Goal: Book appointment/travel/reservation

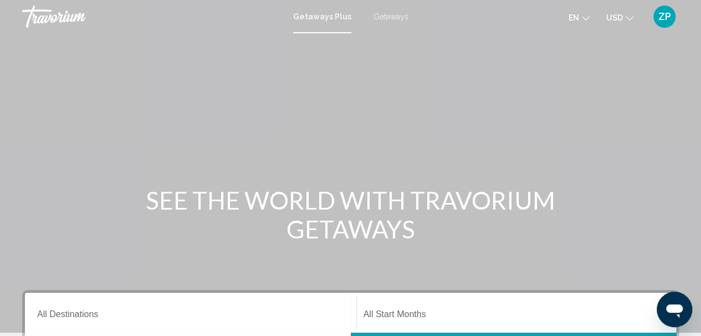
click at [317, 21] on span "Getaways Plus" at bounding box center [322, 16] width 58 height 9
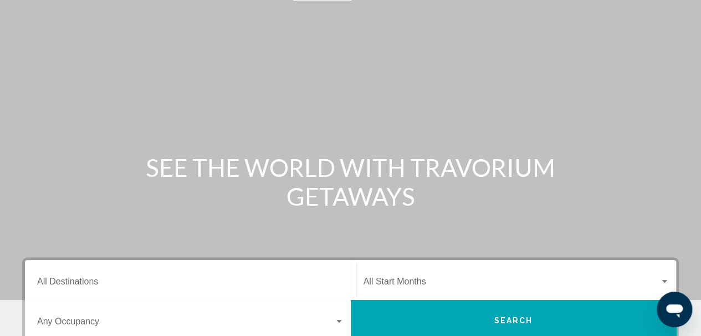
scroll to position [55, 0]
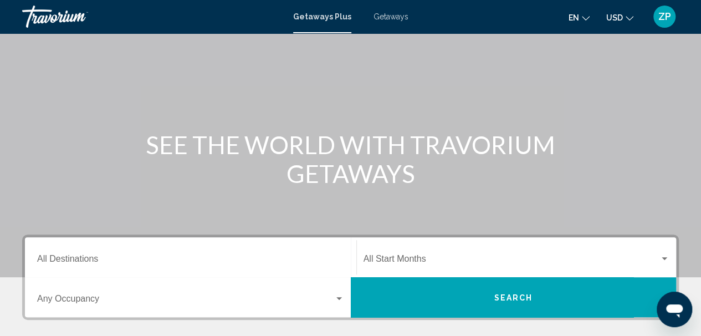
click at [81, 258] on input "Destination All Destinations" at bounding box center [190, 261] width 307 height 10
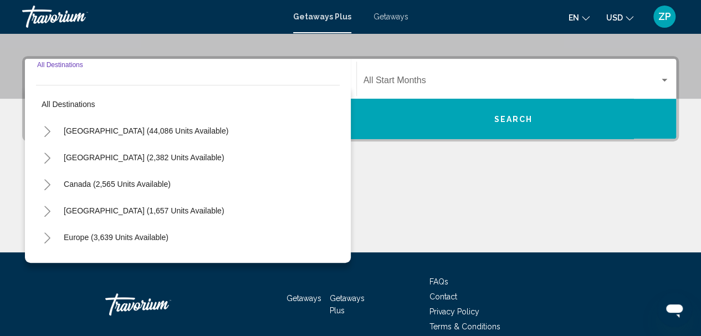
scroll to position [254, 0]
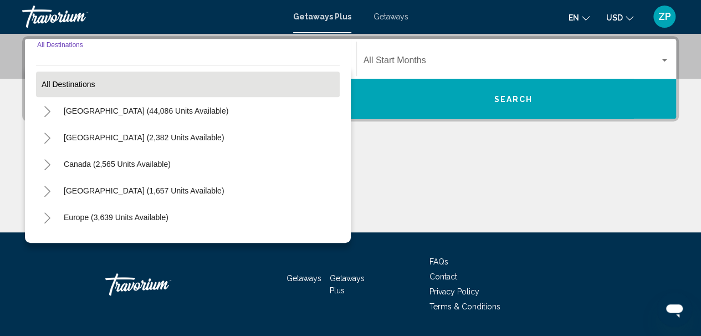
click at [75, 79] on button "All destinations" at bounding box center [188, 85] width 304 height 26
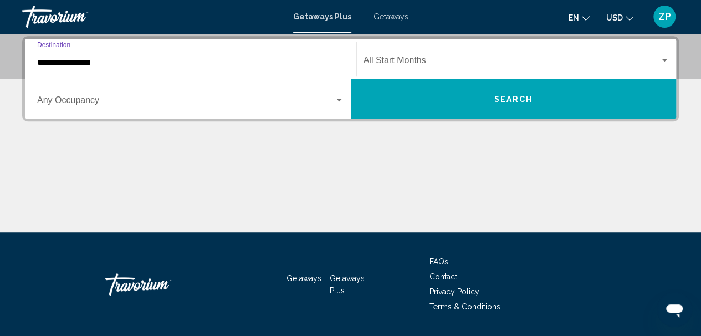
click at [69, 65] on input "**********" at bounding box center [190, 63] width 307 height 10
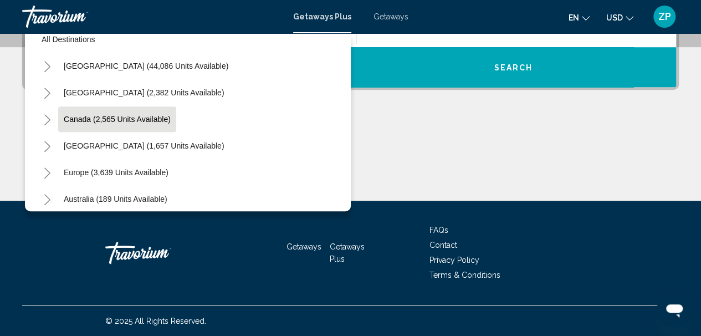
scroll to position [0, 0]
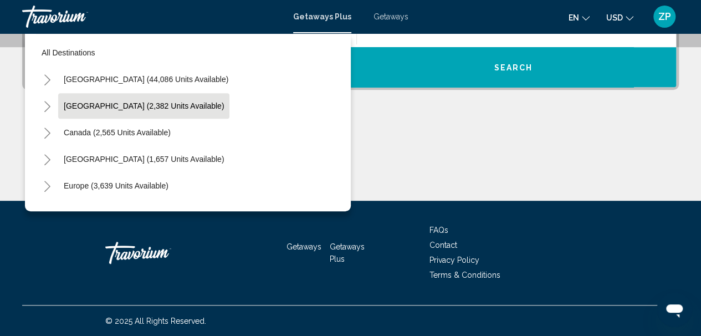
click at [90, 112] on button "[GEOGRAPHIC_DATA] (2,382 units available)" at bounding box center [143, 106] width 171 height 26
type input "**********"
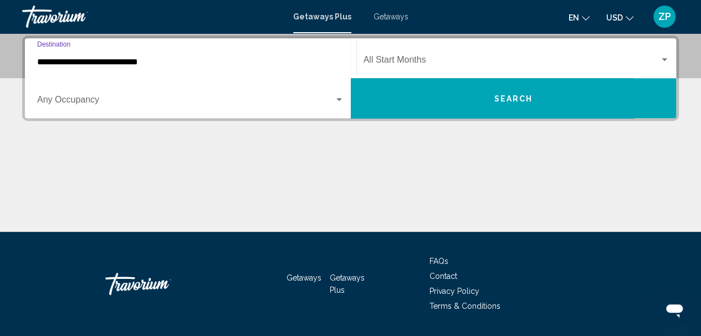
scroll to position [254, 0]
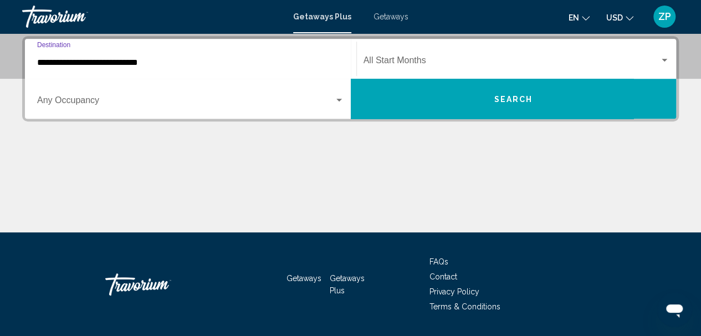
click at [90, 101] on span "Search widget" at bounding box center [185, 103] width 297 height 10
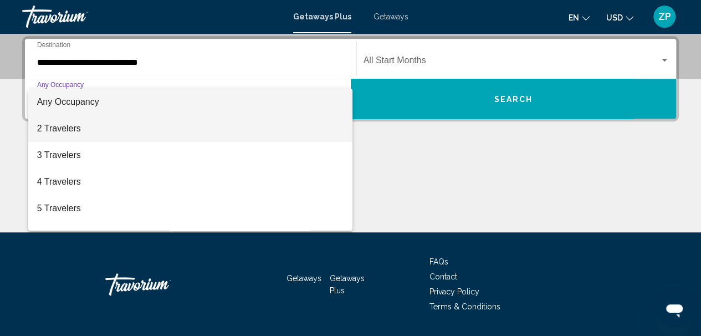
click at [70, 122] on span "2 Travelers" at bounding box center [190, 128] width 307 height 27
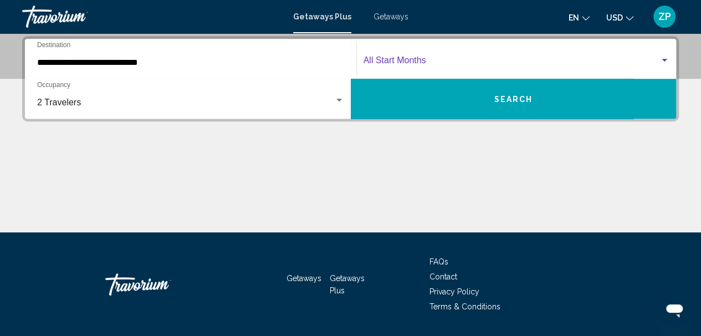
click at [434, 59] on span "Search widget" at bounding box center [512, 63] width 297 height 10
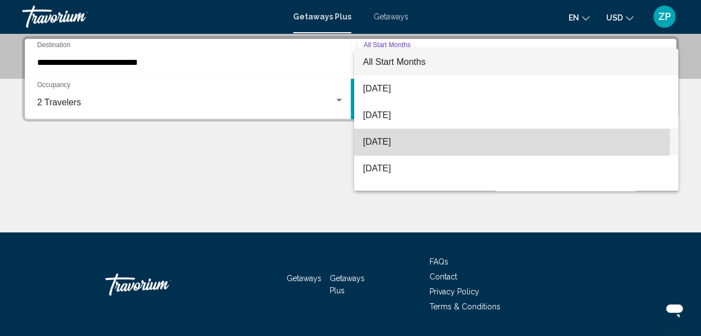
click at [378, 140] on span "[DATE]" at bounding box center [516, 142] width 307 height 27
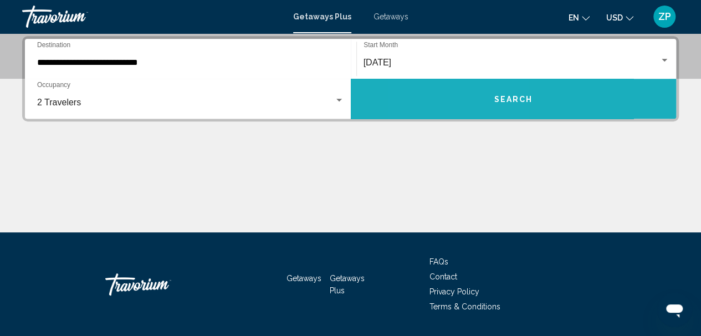
click at [462, 90] on button "Search" at bounding box center [514, 99] width 326 height 40
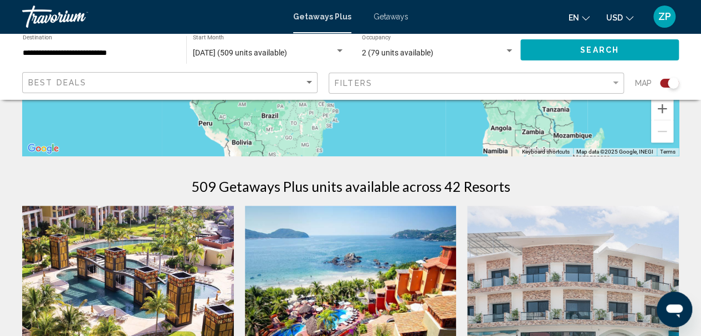
scroll to position [277, 0]
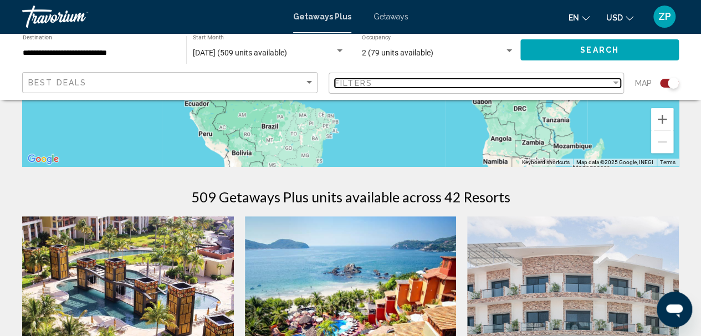
click at [617, 80] on div "Filter" at bounding box center [616, 83] width 10 height 9
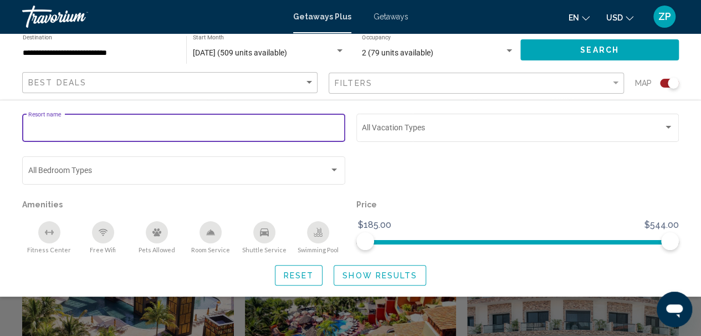
click at [72, 133] on input "Resort name" at bounding box center [184, 129] width 312 height 9
paste input "**********"
type input "**********"
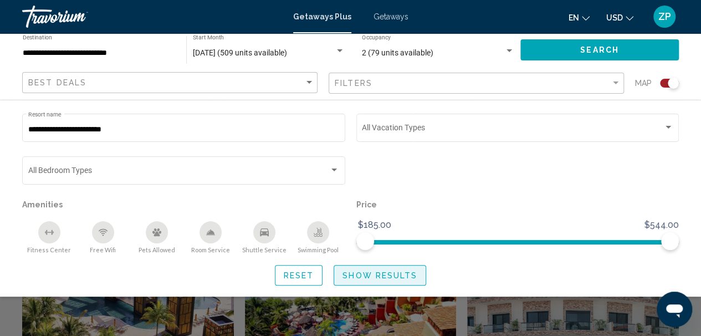
click at [379, 274] on span "Show Results" at bounding box center [380, 275] width 75 height 9
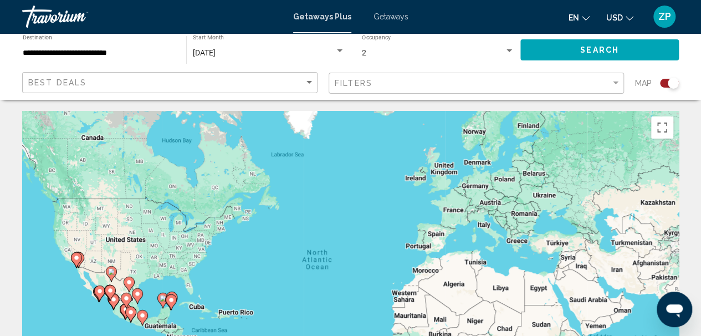
click at [618, 78] on div "Filters" at bounding box center [478, 83] width 286 height 21
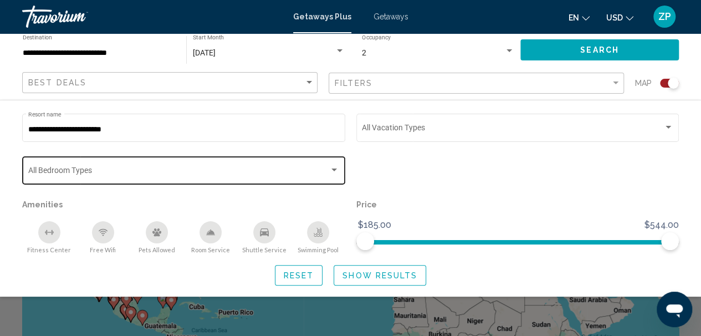
click at [334, 170] on div "Search widget" at bounding box center [335, 170] width 6 height 3
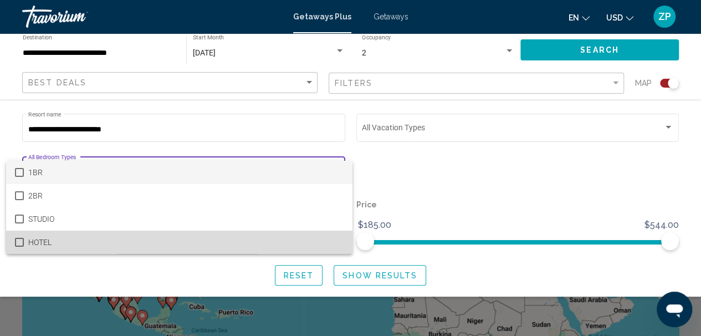
click at [23, 240] on mat-pseudo-checkbox at bounding box center [19, 242] width 9 height 9
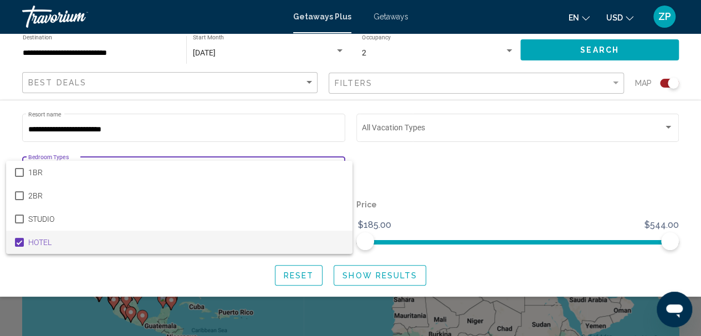
click at [378, 271] on div at bounding box center [350, 168] width 701 height 336
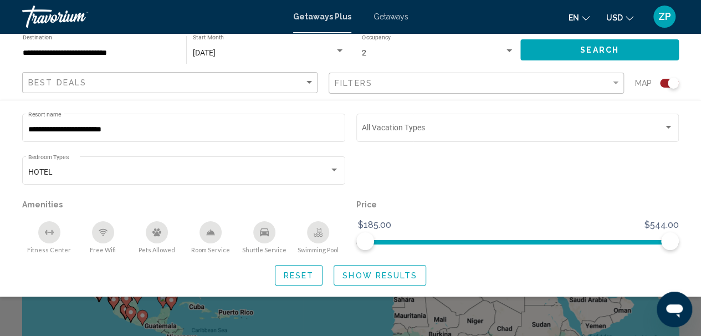
click at [375, 274] on span "Show Results" at bounding box center [380, 275] width 75 height 9
